Goal: Contribute content: Add original content to the website for others to see

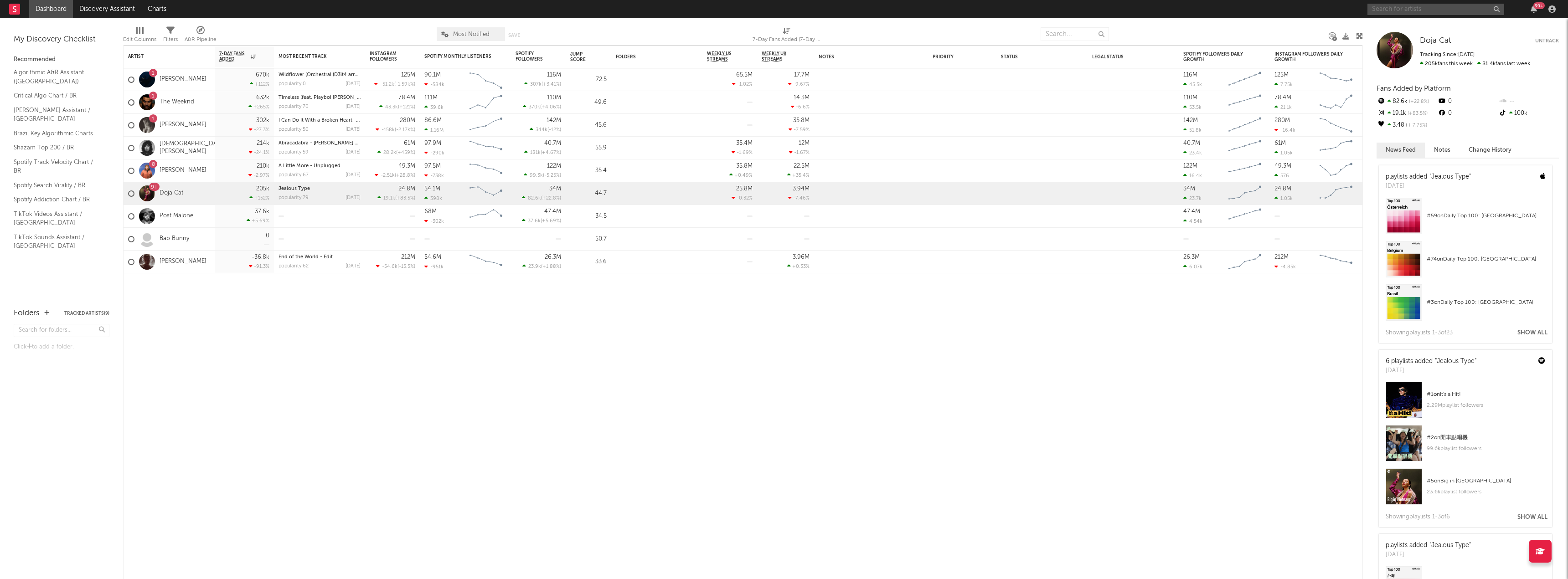
click at [1424, 9] on input "text" at bounding box center [1436, 9] width 137 height 12
type input "[PERSON_NAME]"
click at [1390, 9] on input "[PERSON_NAME]" at bounding box center [1436, 9] width 137 height 12
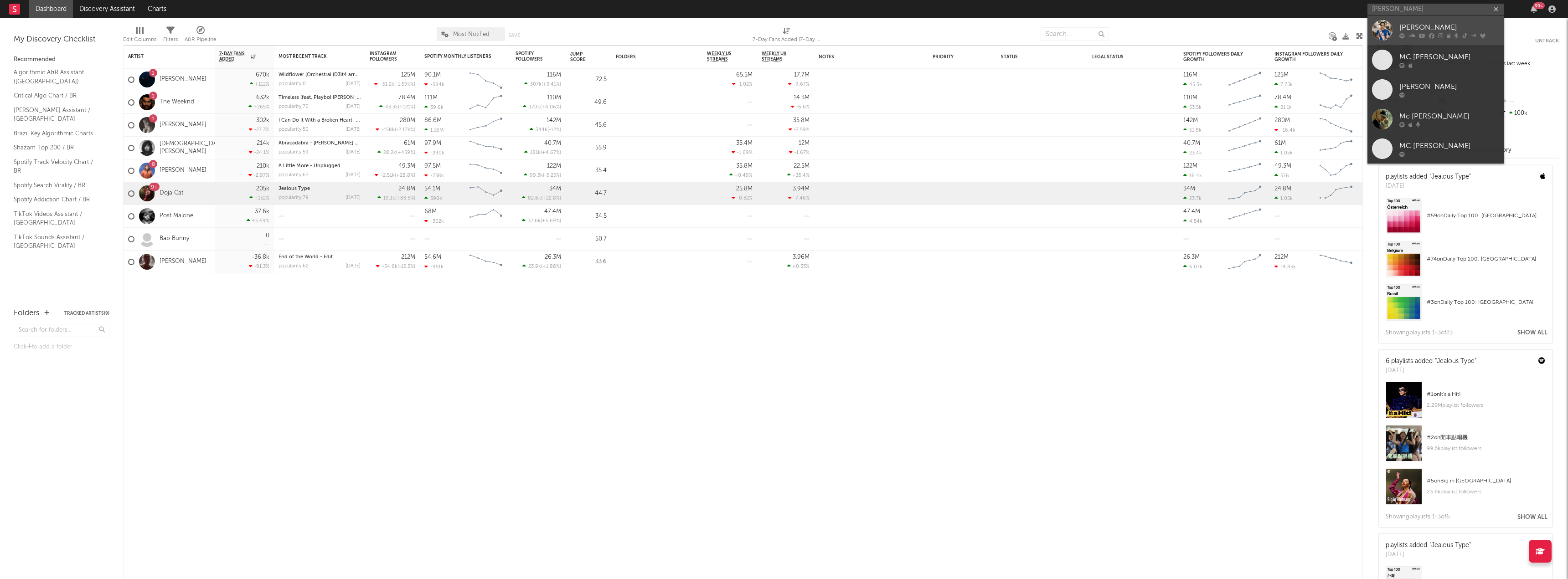
click at [1407, 40] on link "[PERSON_NAME]" at bounding box center [1436, 30] width 137 height 30
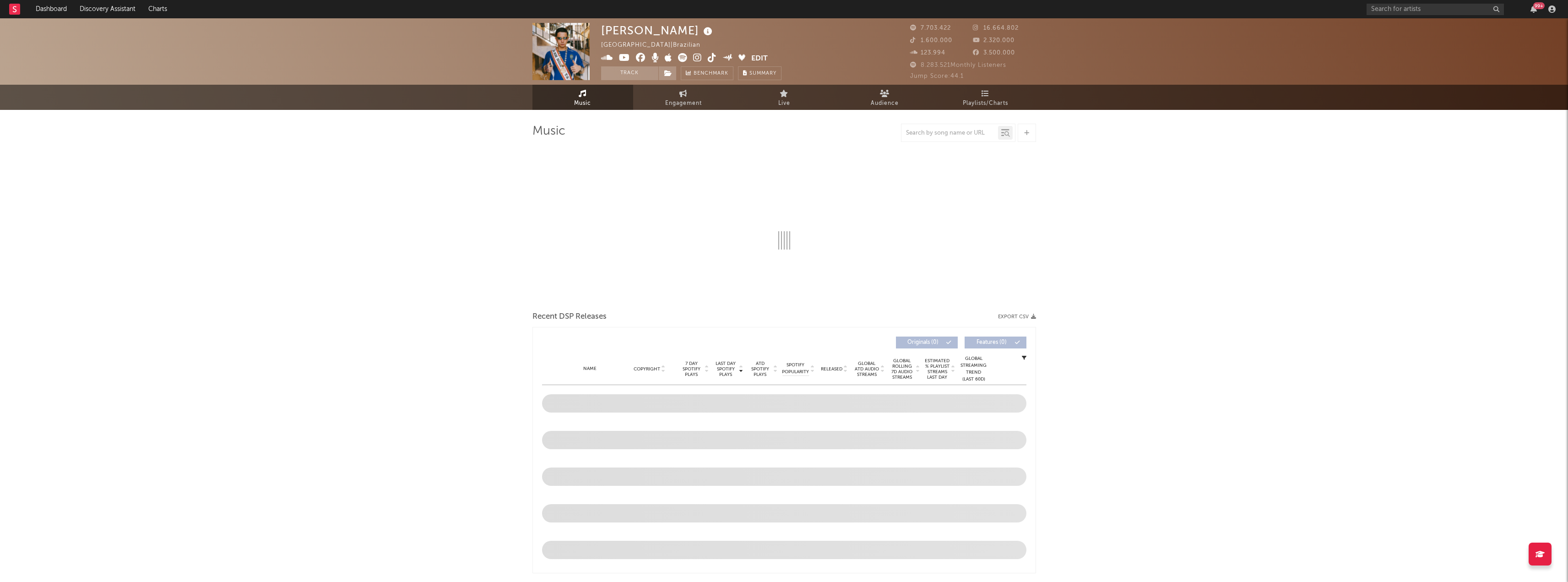
select select "6m"
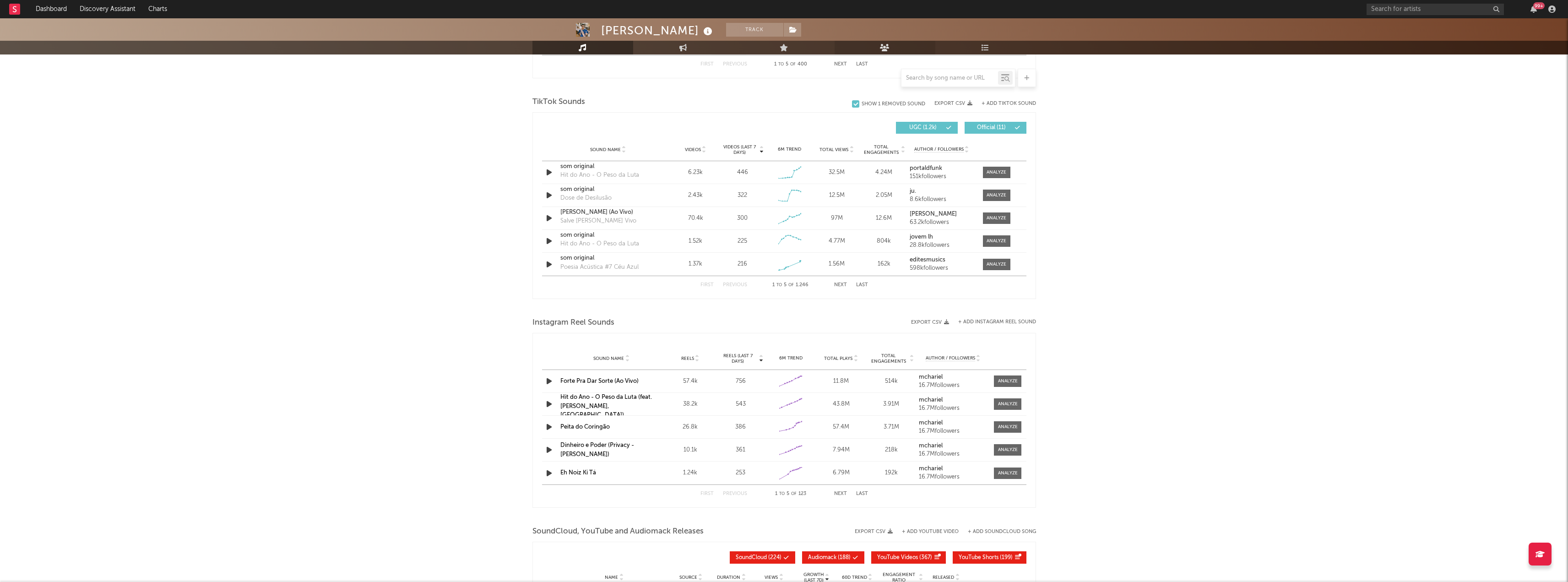
scroll to position [595, 0]
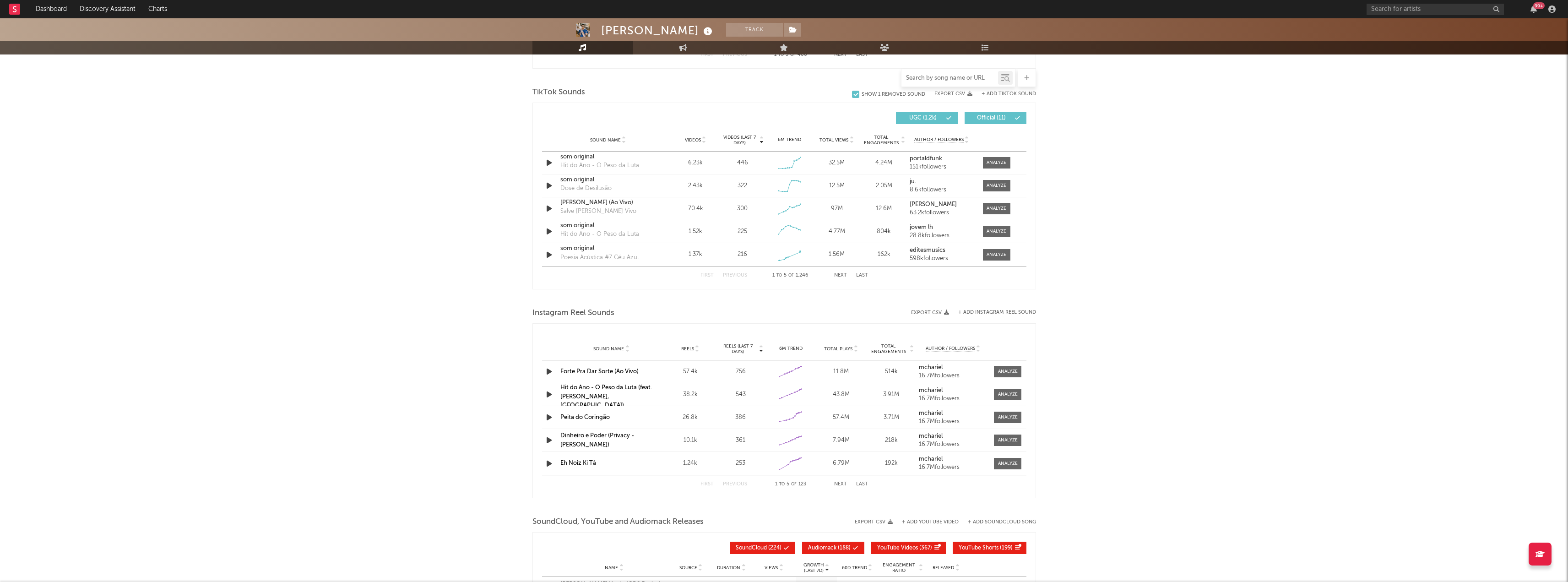
click at [921, 79] on input "text" at bounding box center [949, 78] width 97 height 7
type input "s"
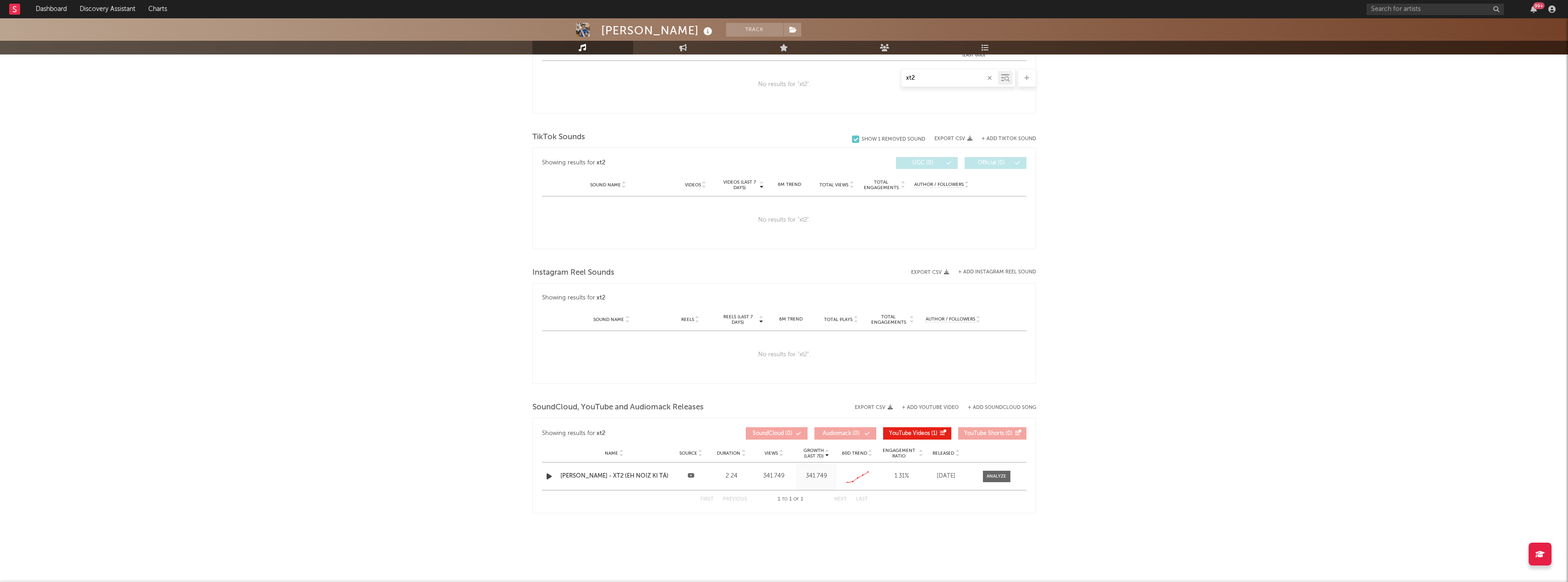
scroll to position [396, 0]
type input "x"
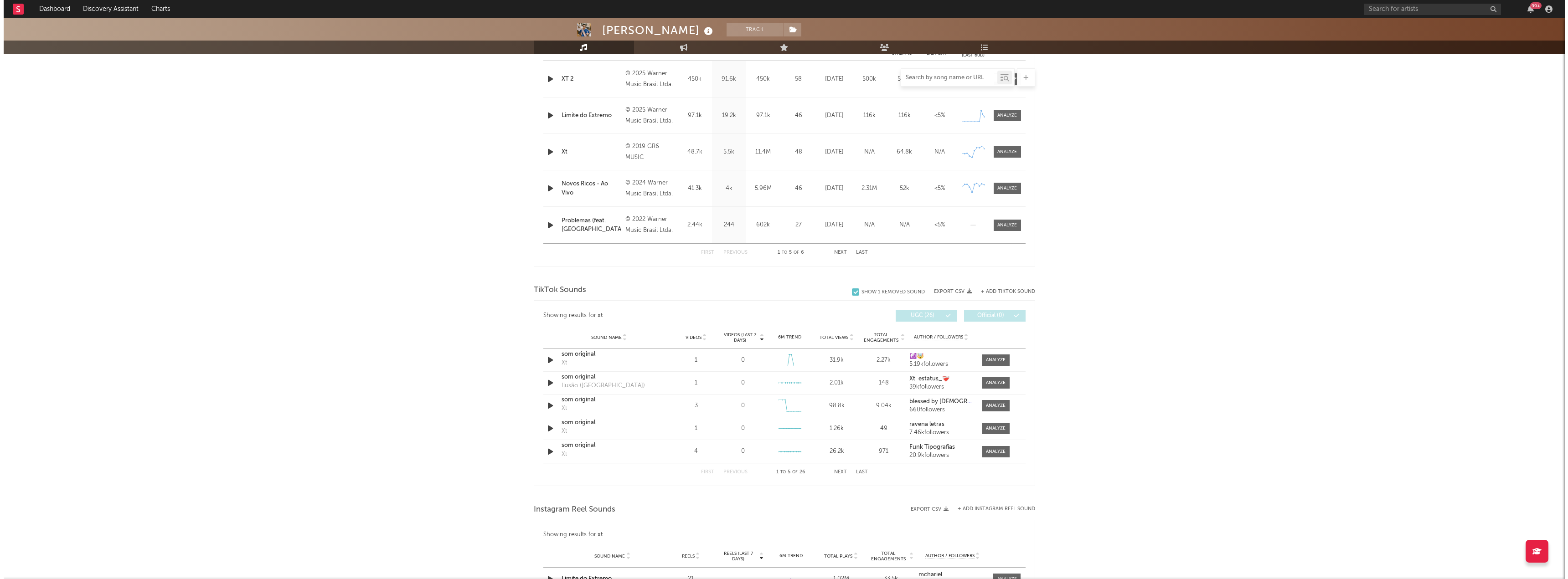
scroll to position [541, 0]
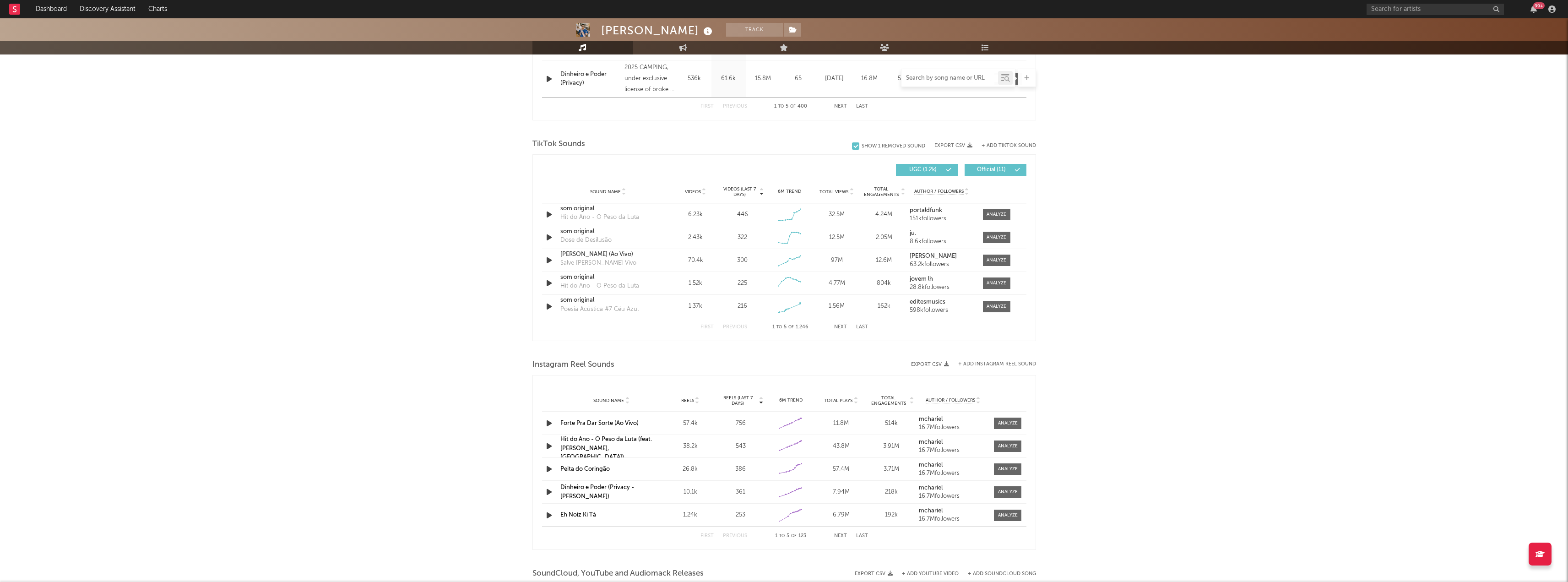
click at [1009, 146] on button "+ Add TikTok Sound" at bounding box center [1009, 146] width 54 height 5
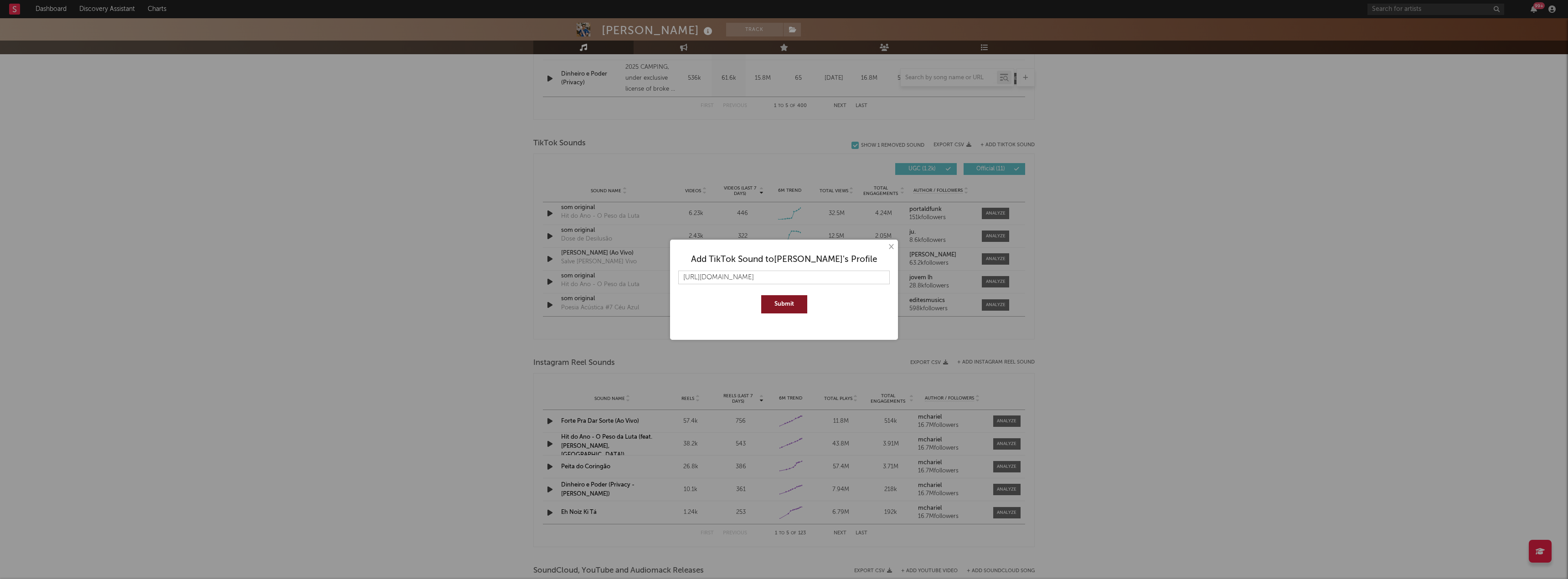
scroll to position [0, 15]
type input "[URL][DOMAIN_NAME]"
click at [775, 304] on button "Submit" at bounding box center [785, 304] width 46 height 18
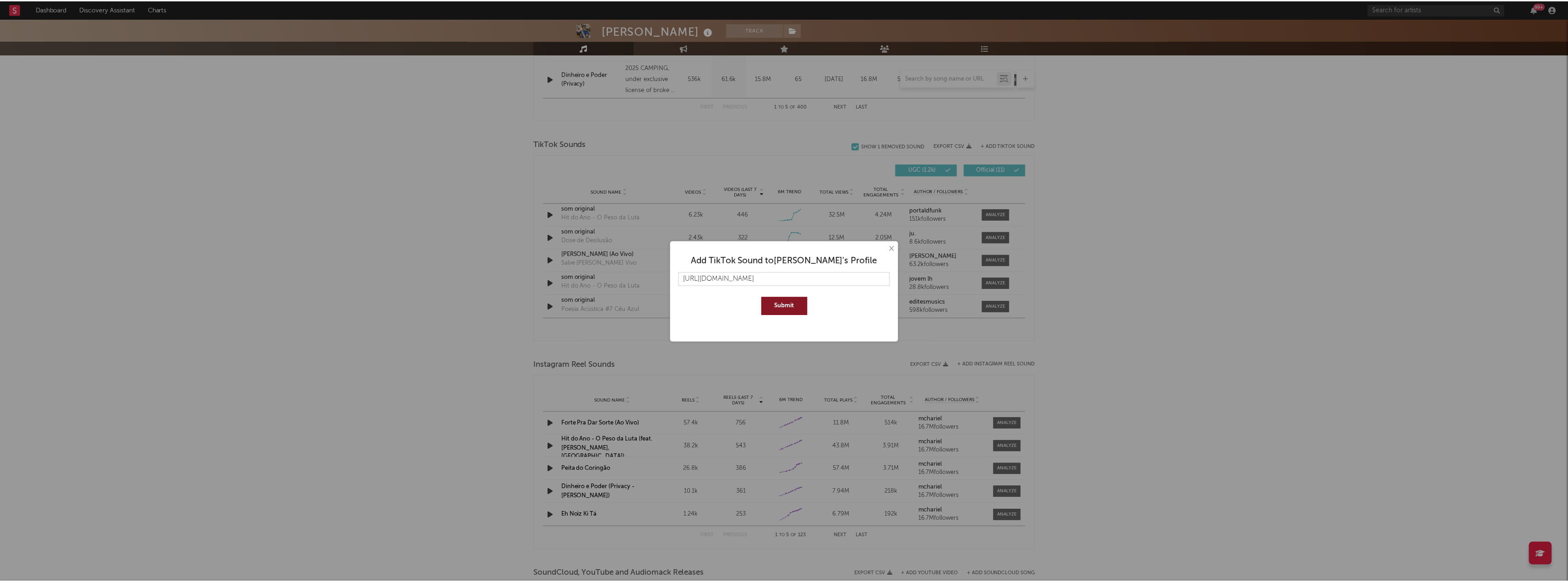
scroll to position [0, 0]
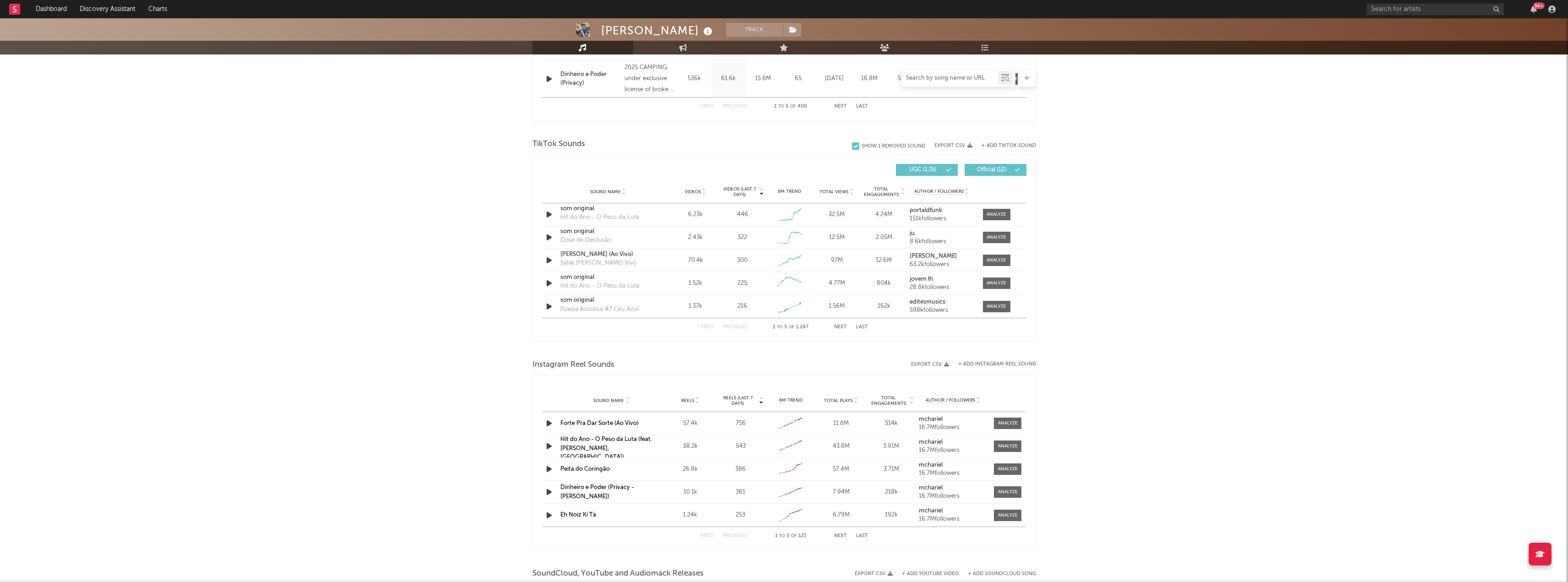
click at [921, 80] on input "text" at bounding box center [949, 78] width 97 height 7
click at [913, 79] on input "text" at bounding box center [949, 78] width 97 height 7
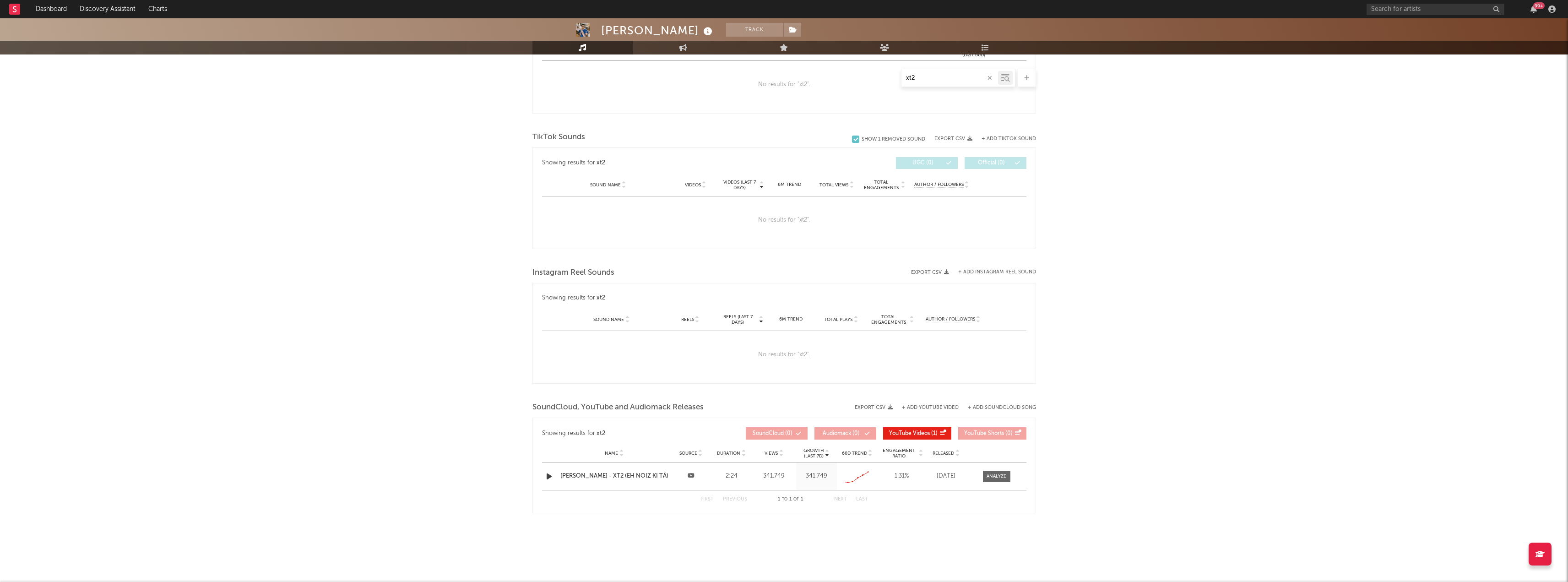
scroll to position [396, 0]
type input "x"
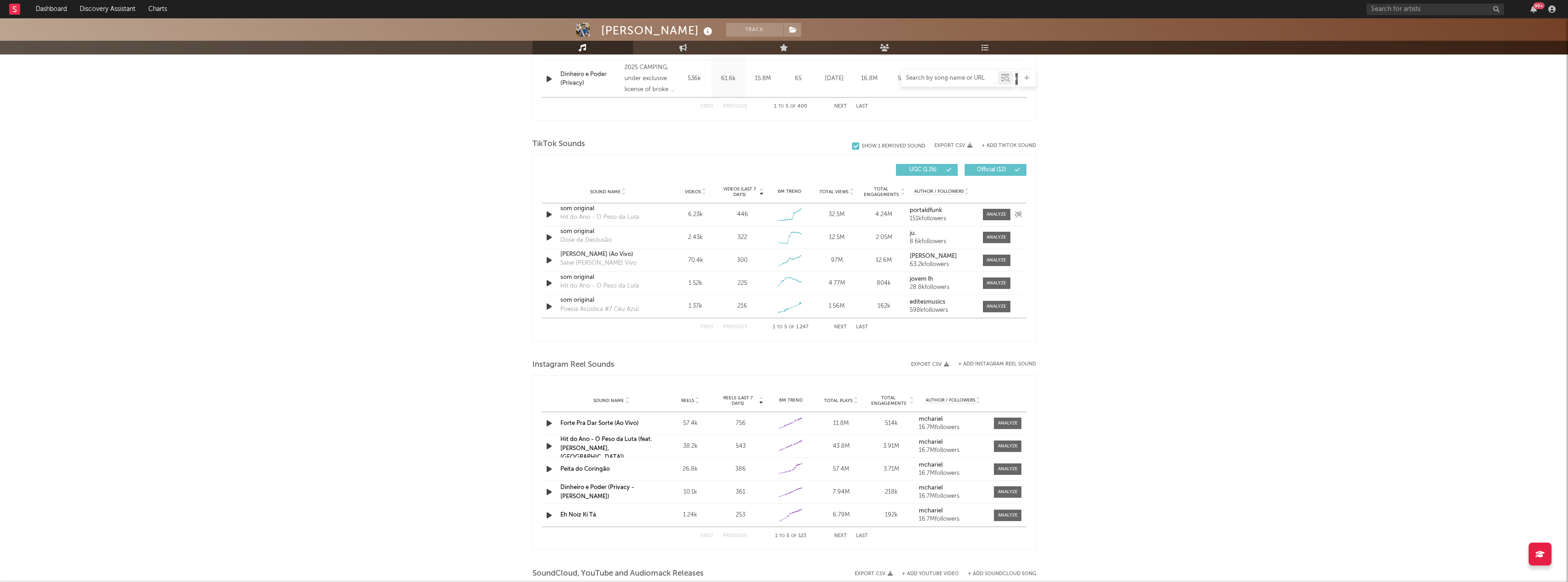
scroll to position [533, 0]
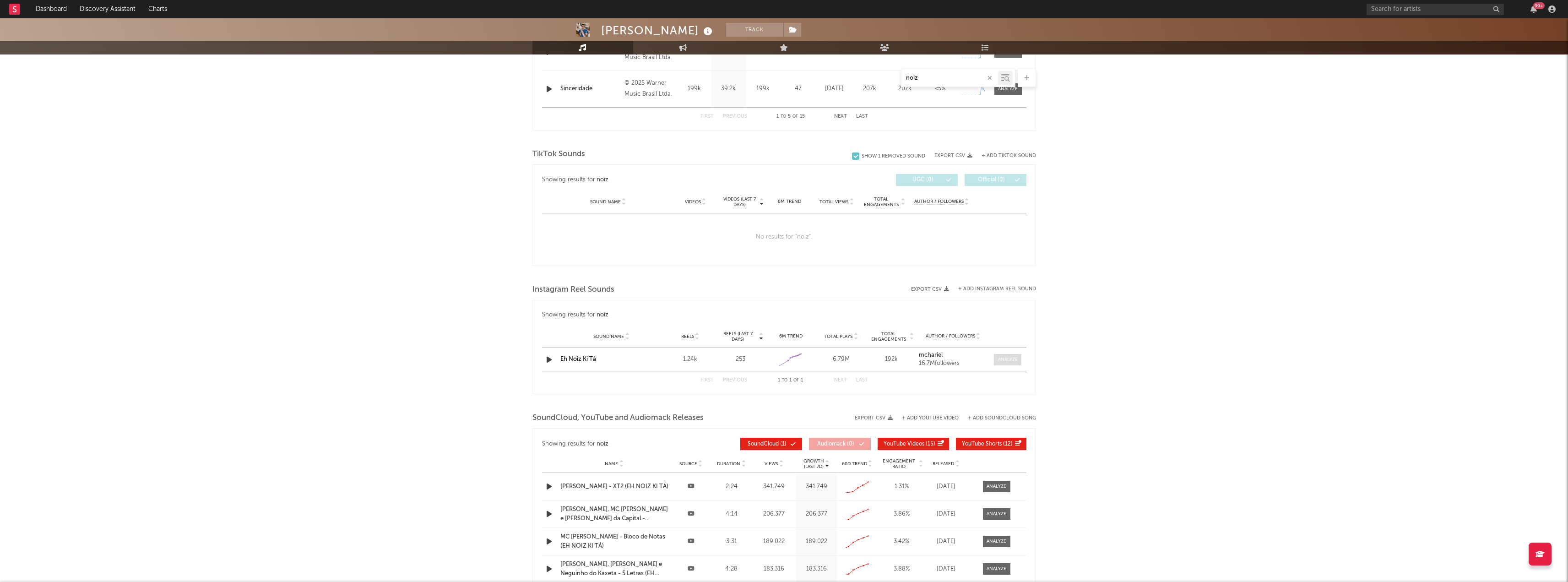
type input "noiz"
click at [1018, 357] on span at bounding box center [1007, 359] width 28 height 12
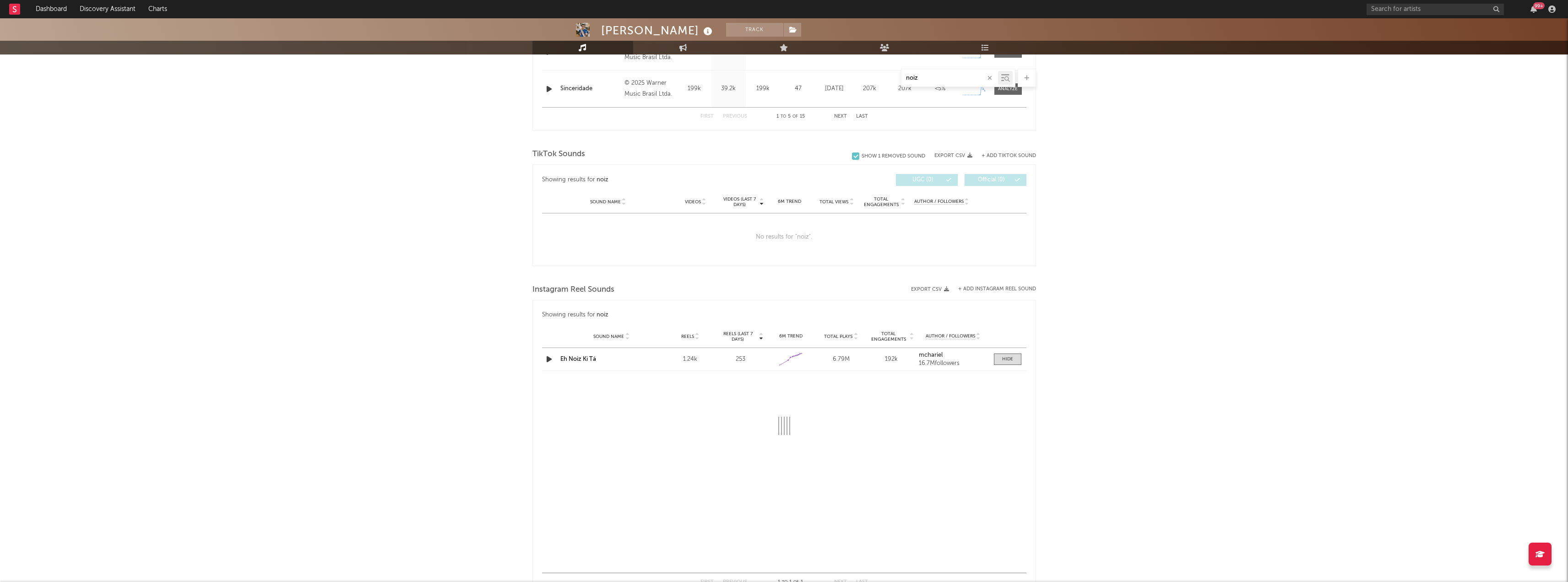
select select "1w"
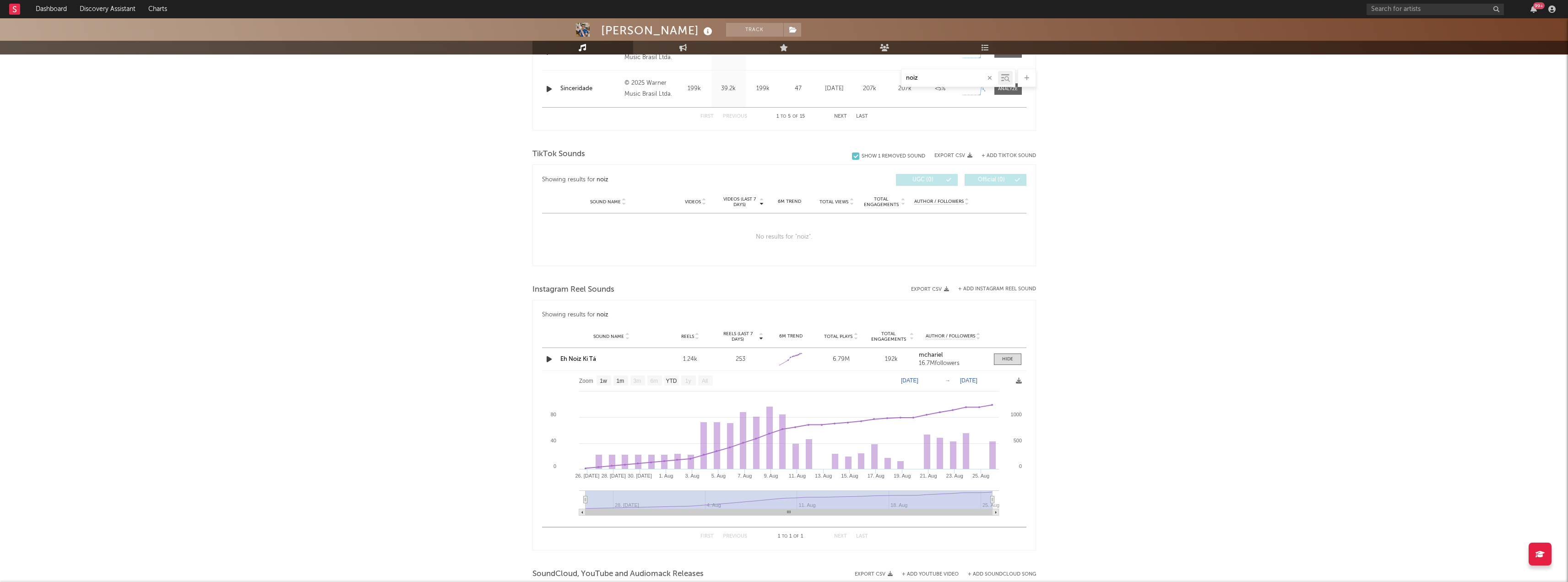
click at [919, 73] on div "noiz" at bounding box center [949, 78] width 97 height 12
click at [921, 79] on input "noiz" at bounding box center [949, 78] width 97 height 7
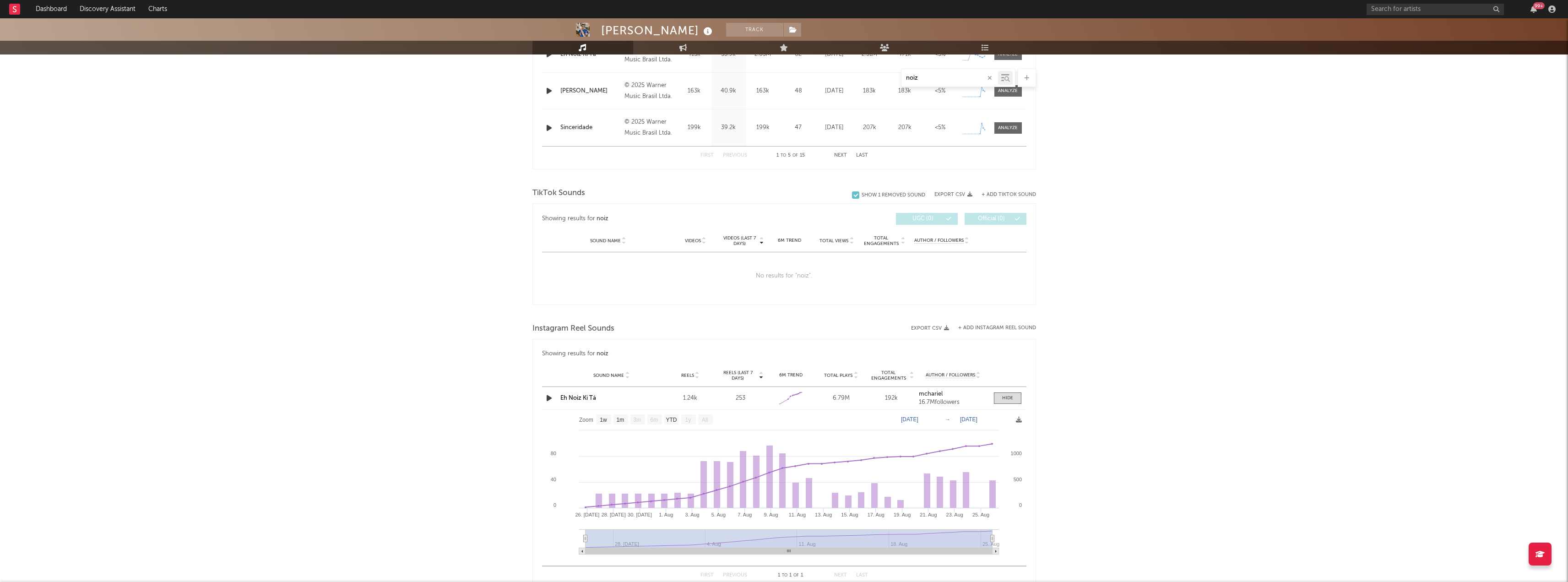
scroll to position [442, 0]
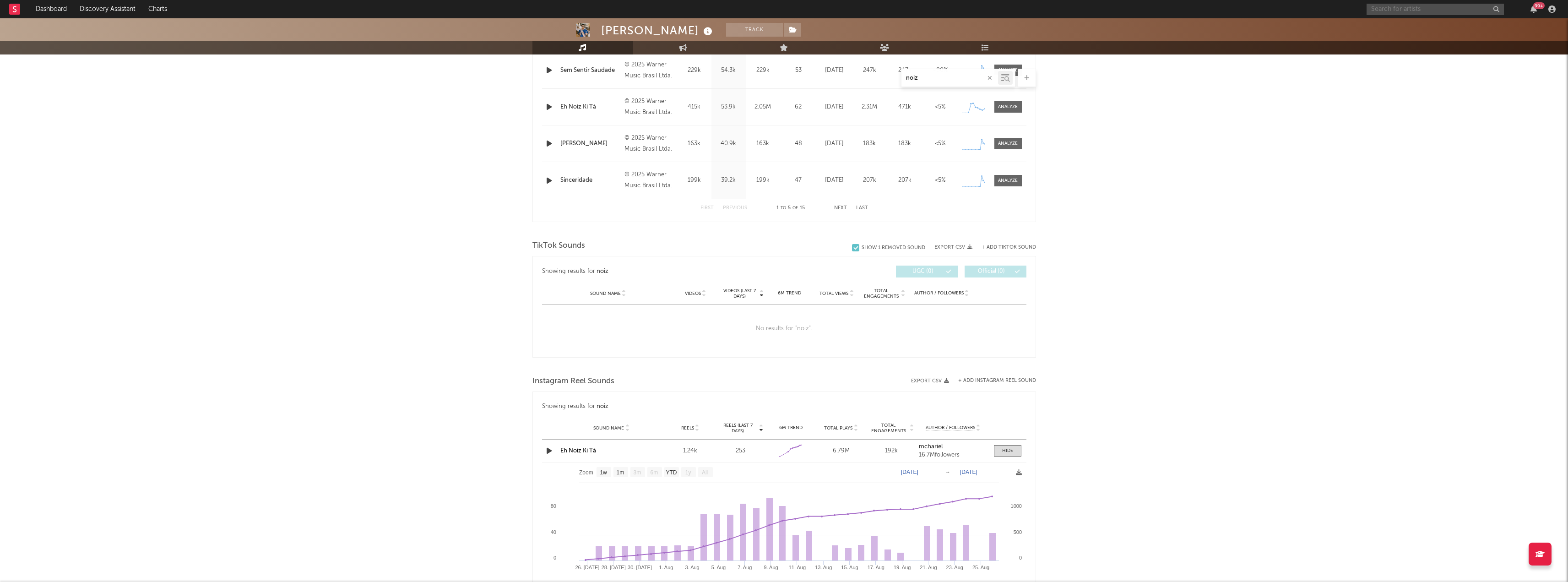
click at [1385, 4] on input "text" at bounding box center [1435, 9] width 138 height 12
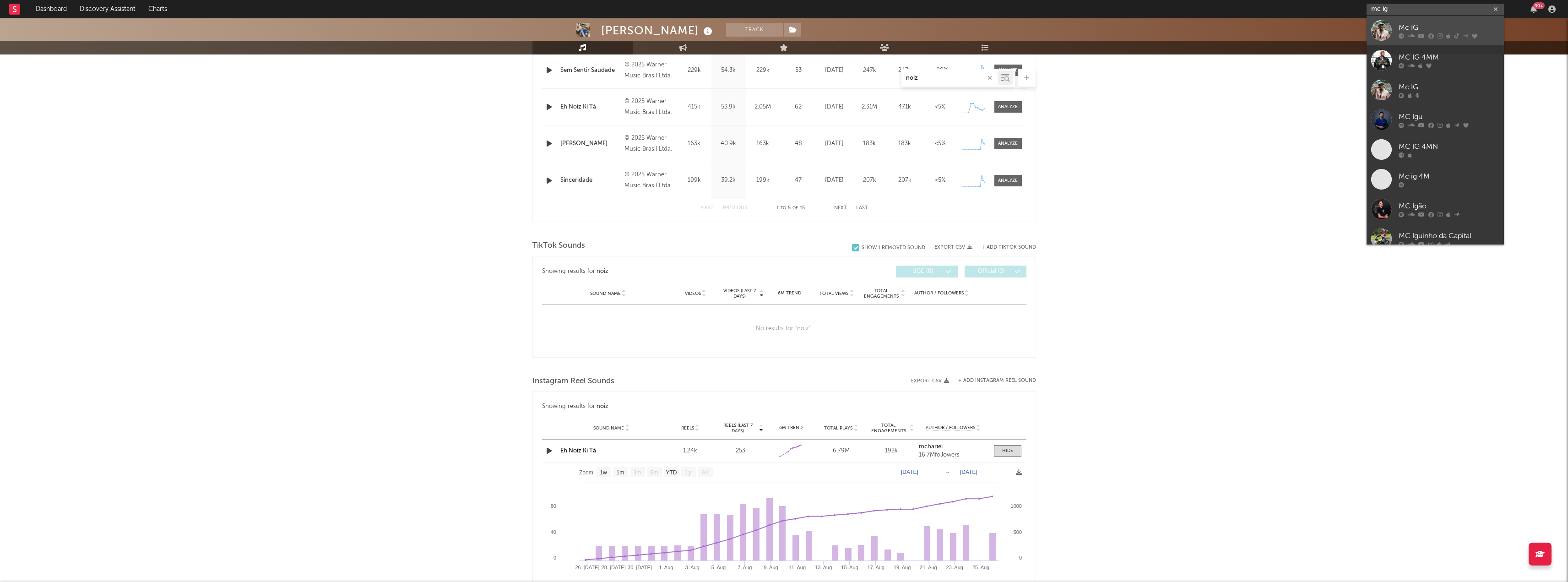
type input "mc ig"
click at [1394, 29] on link "Mc IG" at bounding box center [1435, 30] width 138 height 30
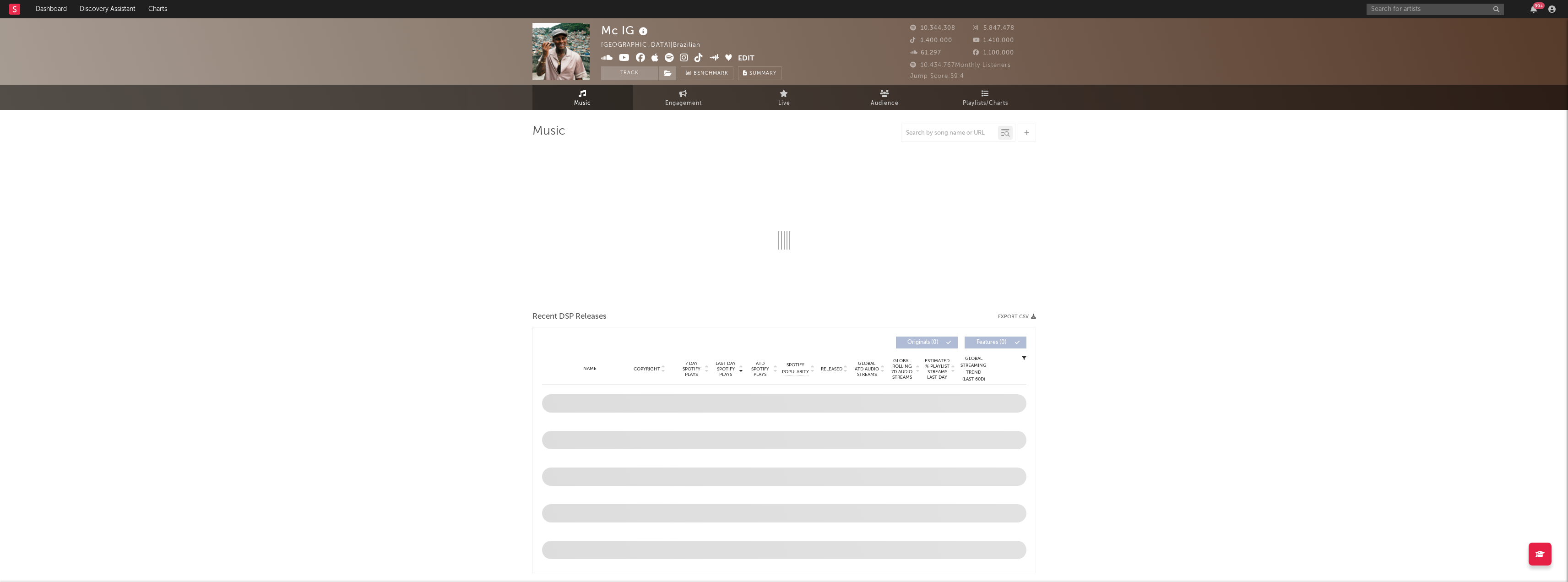
select select "6m"
